Goal: Register for event/course

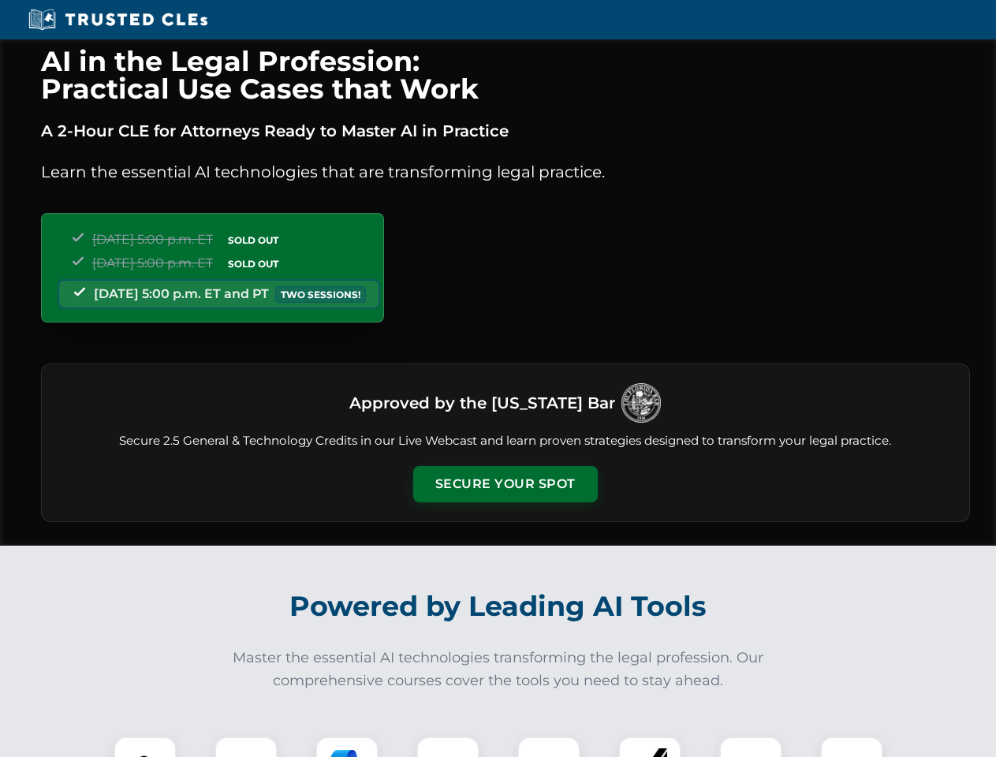
click at [505, 484] on button "Secure Your Spot" at bounding box center [505, 484] width 185 height 36
click at [145, 747] on img at bounding box center [145, 769] width 46 height 46
